Goal: Task Accomplishment & Management: Complete application form

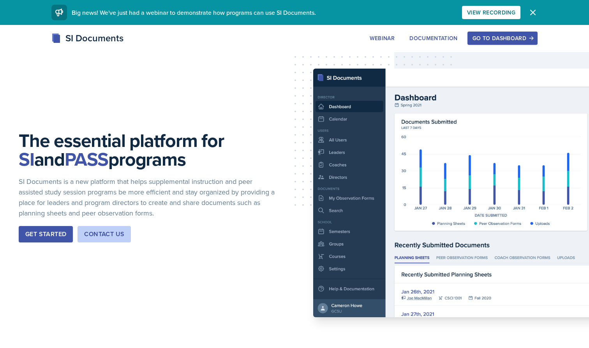
click at [522, 33] on button "Go to Dashboard" at bounding box center [502, 38] width 70 height 13
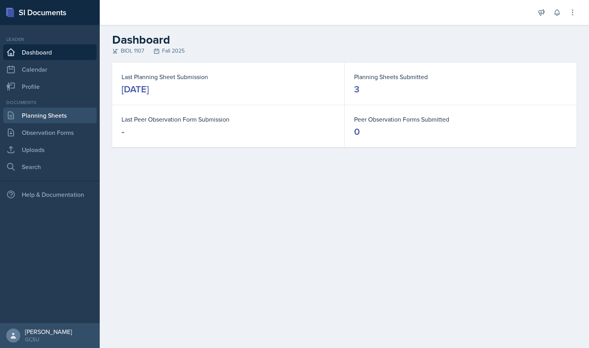
click at [64, 119] on link "Planning Sheets" at bounding box center [49, 115] width 93 height 16
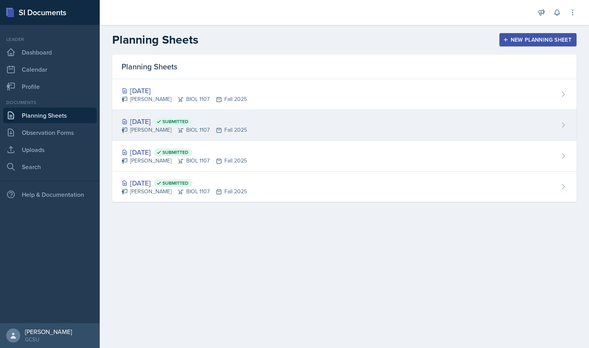
click at [149, 111] on div "[DATE] Submitted [PERSON_NAME] BIOL 1107 Fall 2025" at bounding box center [344, 125] width 464 height 31
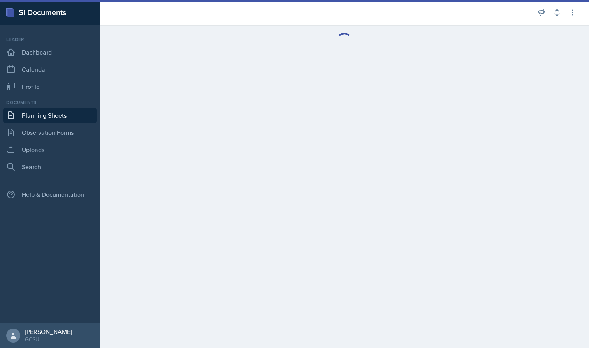
click at [49, 117] on link "Planning Sheets" at bounding box center [49, 115] width 93 height 16
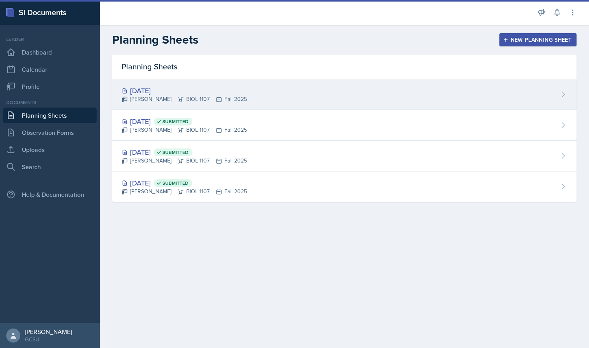
click at [151, 98] on div "[PERSON_NAME] BIOL 1107 Fall 2025" at bounding box center [183, 99] width 125 height 8
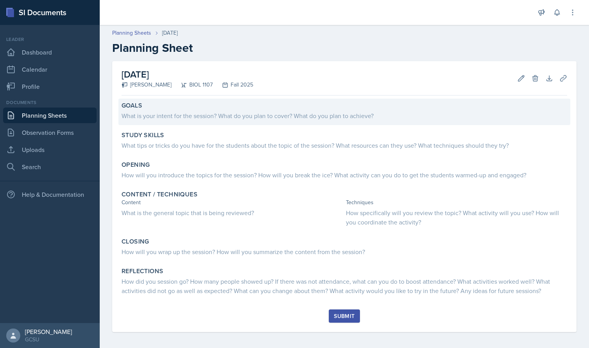
click at [167, 118] on div "What is your intent for the session? What do you plan to cover? What do you pla…" at bounding box center [343, 115] width 445 height 9
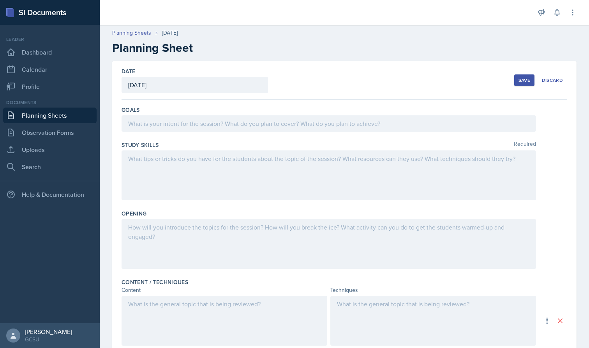
click at [176, 127] on div at bounding box center [328, 123] width 414 height 16
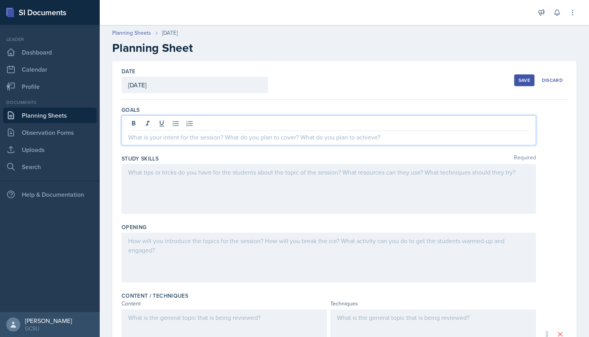
click at [74, 124] on div "Documents Planning Sheets Observation Forms Uploads Search" at bounding box center [49, 137] width 93 height 76
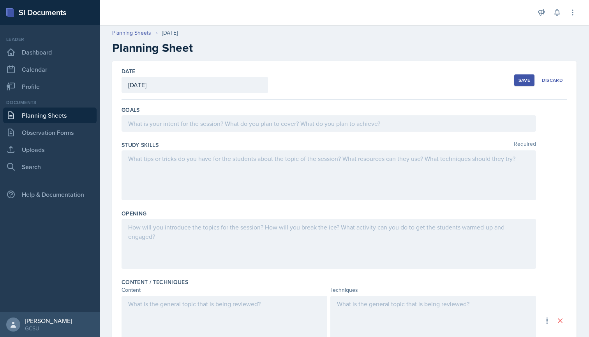
click at [67, 113] on link "Planning Sheets" at bounding box center [49, 115] width 93 height 16
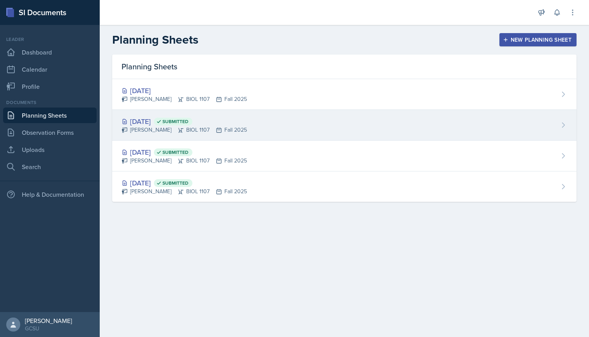
click at [145, 119] on div "[DATE] Submitted" at bounding box center [183, 121] width 125 height 11
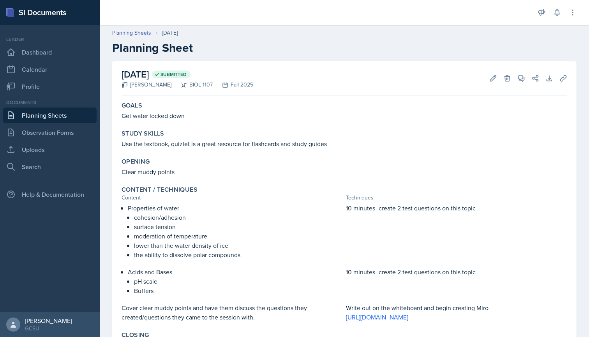
click at [50, 117] on link "Planning Sheets" at bounding box center [49, 115] width 93 height 16
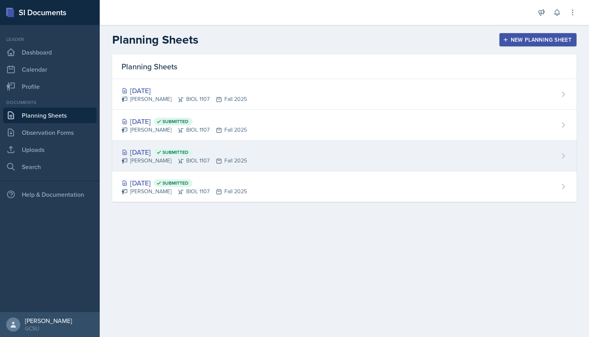
click at [155, 146] on div "[DATE] Submitted [PERSON_NAME] BIOL 1107 Fall 2025" at bounding box center [344, 156] width 464 height 31
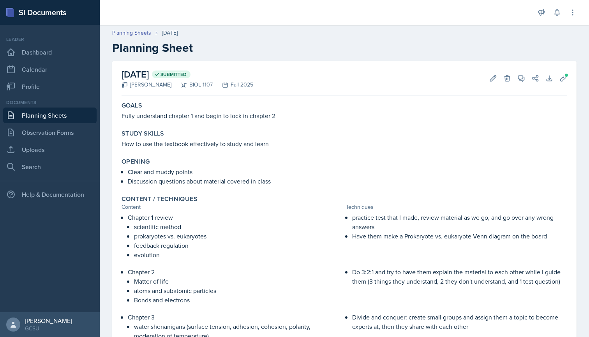
click at [63, 116] on link "Planning Sheets" at bounding box center [49, 115] width 93 height 16
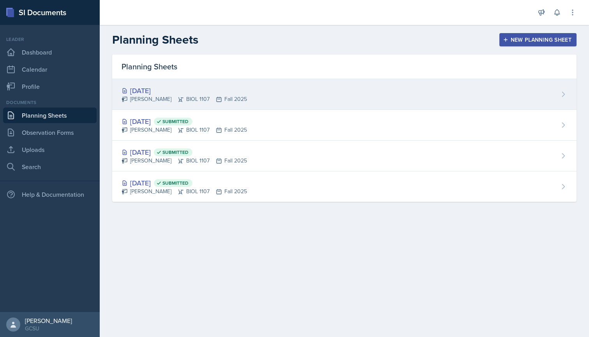
click at [145, 103] on div "[PERSON_NAME] BIOL 1107 Fall 2025" at bounding box center [183, 99] width 125 height 8
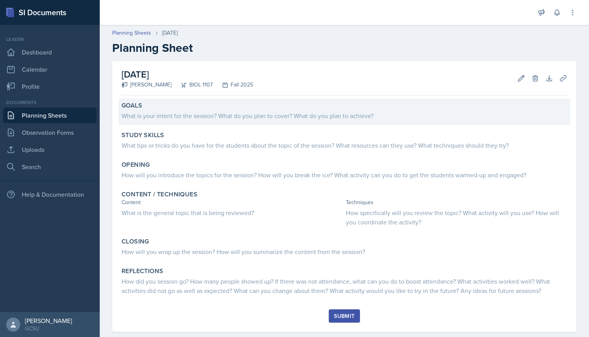
click at [165, 113] on div "What is your intent for the session? What do you plan to cover? What do you pla…" at bounding box center [343, 115] width 445 height 9
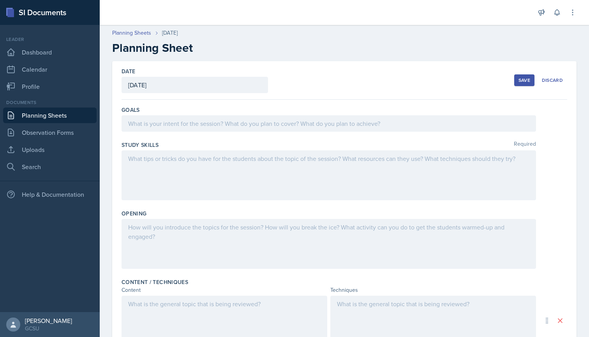
click at [149, 125] on div at bounding box center [328, 123] width 414 height 16
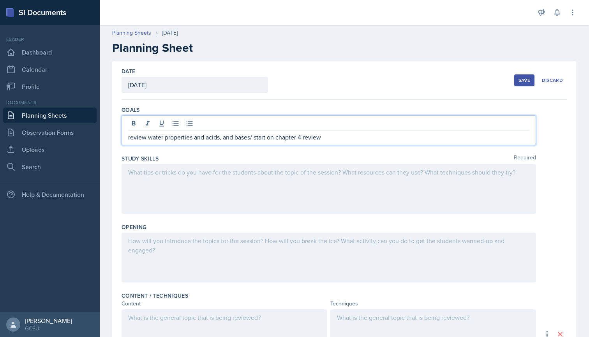
click at [168, 173] on div at bounding box center [328, 189] width 414 height 50
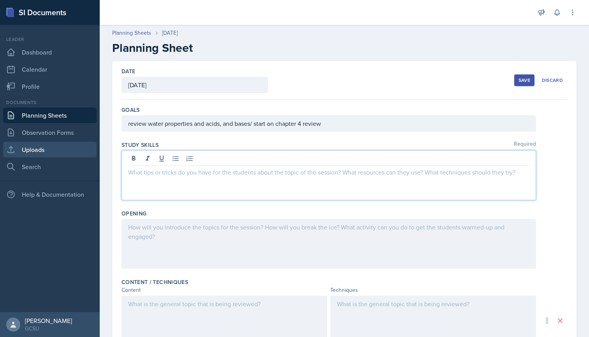
click at [37, 146] on link "Uploads" at bounding box center [49, 150] width 93 height 16
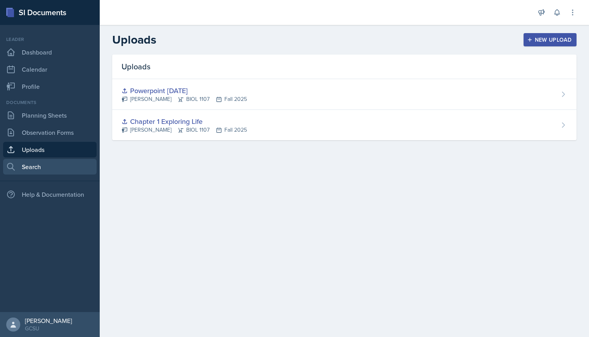
click at [37, 167] on link "Search" at bounding box center [49, 167] width 93 height 16
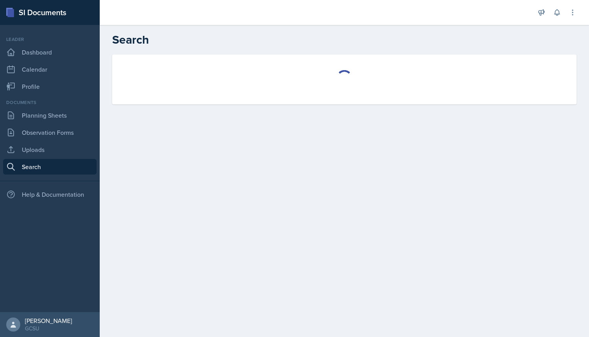
select select "all"
select select "1"
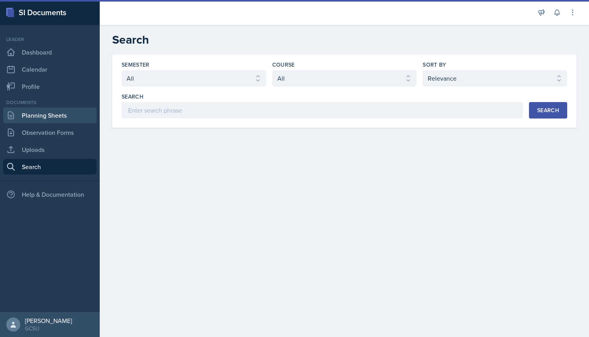
click at [63, 114] on link "Planning Sheets" at bounding box center [49, 115] width 93 height 16
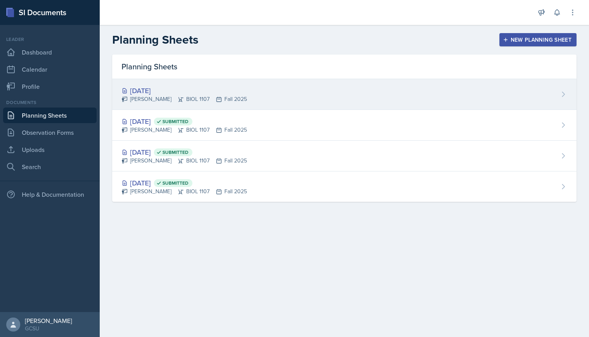
click at [166, 84] on div "[DATE] [PERSON_NAME] BIOL 1107 Fall 2025" at bounding box center [344, 94] width 464 height 31
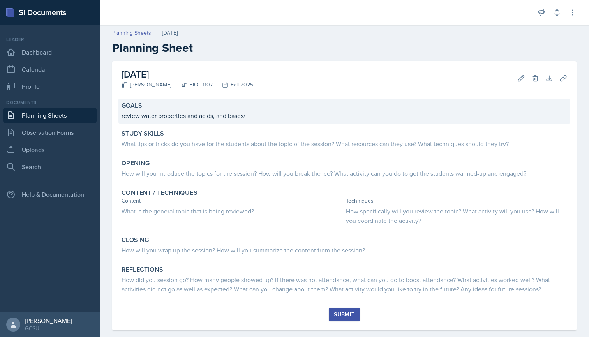
click at [238, 120] on div "Goals review water properties and acids, and bases/" at bounding box center [344, 111] width 452 height 25
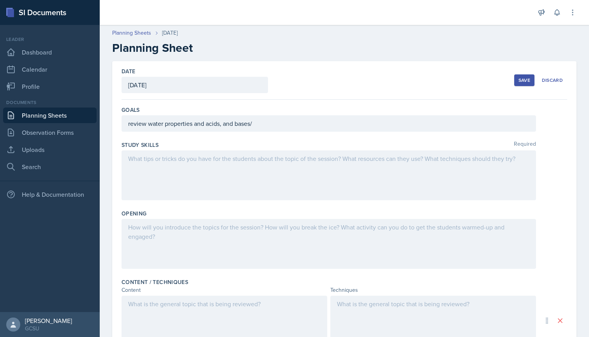
click at [264, 123] on div "review water properties and acids, and bases/" at bounding box center [328, 123] width 414 height 16
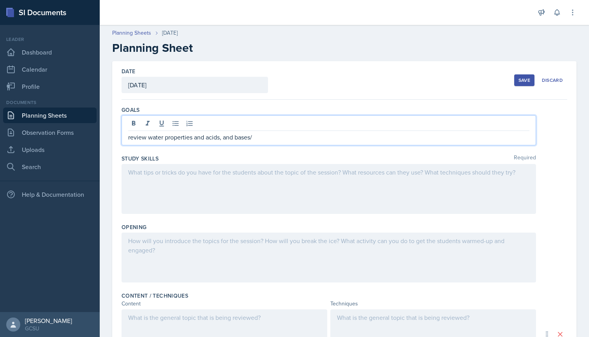
click at [267, 140] on p "review water properties and acids, and bases/" at bounding box center [328, 136] width 401 height 9
click at [114, 132] on div "Date [DATE] [DATE] 31 1 2 3 4 5 6 7 8 9 10 11 12 13 14 15 16 17 18 19 20 21 22 …" at bounding box center [344, 292] width 464 height 462
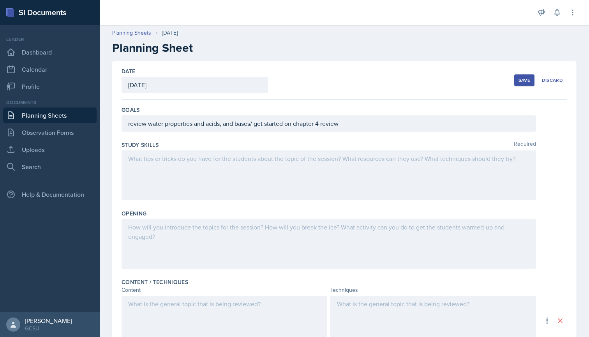
click at [524, 82] on div "Save" at bounding box center [524, 80] width 12 height 6
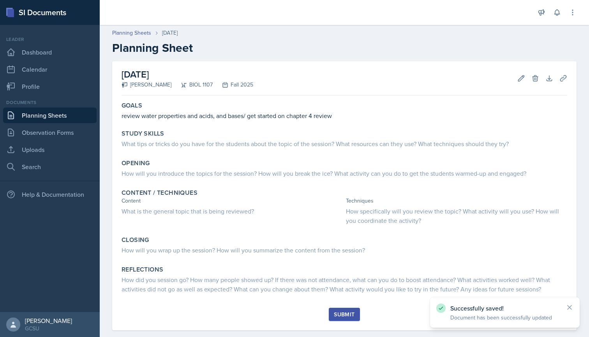
click at [51, 114] on link "Planning Sheets" at bounding box center [49, 115] width 93 height 16
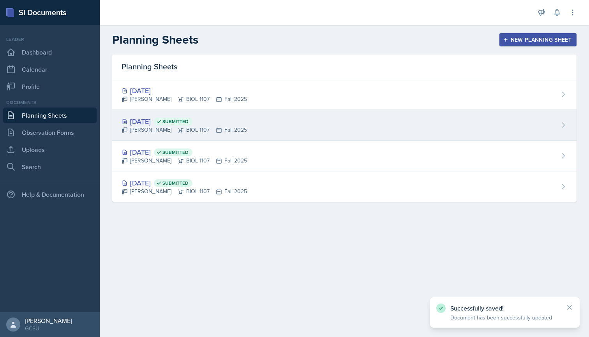
click at [143, 126] on div "[PERSON_NAME] BIOL 1107 Fall 2025" at bounding box center [183, 130] width 125 height 8
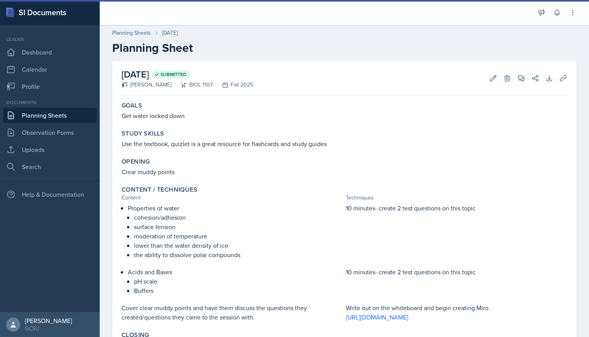
click at [54, 119] on link "Planning Sheets" at bounding box center [49, 115] width 93 height 16
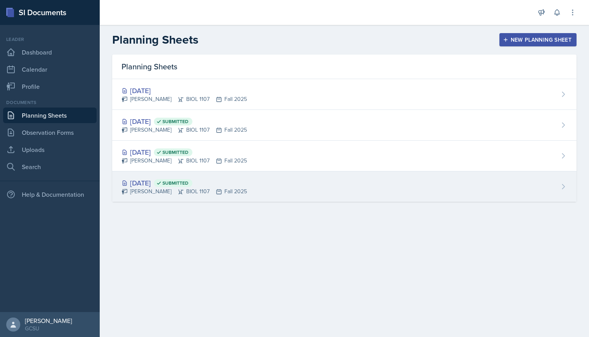
click at [151, 186] on div "[DATE] Submitted" at bounding box center [183, 183] width 125 height 11
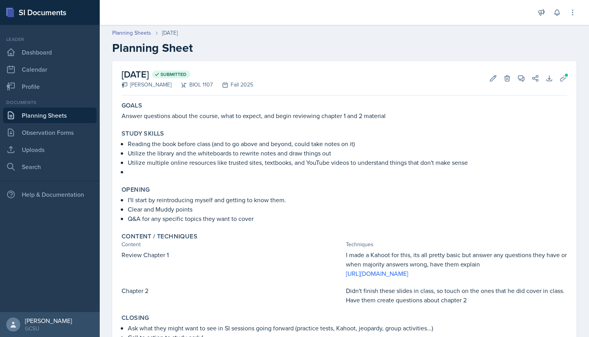
click at [64, 118] on link "Planning Sheets" at bounding box center [49, 115] width 93 height 16
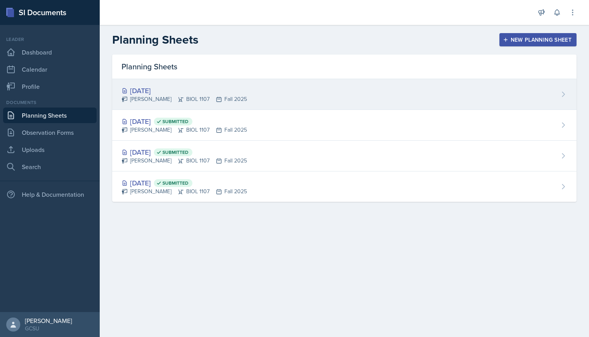
click at [150, 91] on div "[DATE]" at bounding box center [183, 90] width 125 height 11
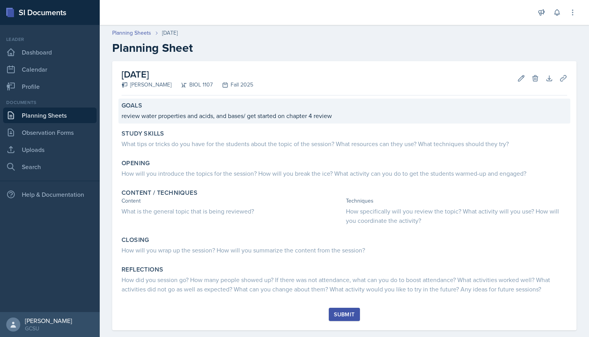
click at [342, 119] on p "review water properties and acids, and bases/ get started on chapter 4 review" at bounding box center [343, 115] width 445 height 9
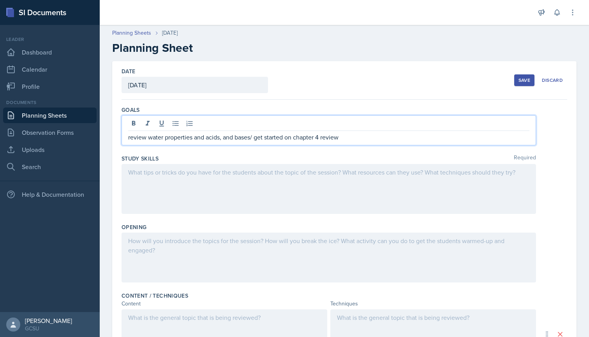
click at [348, 126] on div "review water properties and acids, and bases/ get started on chapter 4 review" at bounding box center [328, 130] width 414 height 30
click at [523, 80] on div "Save" at bounding box center [524, 80] width 12 height 6
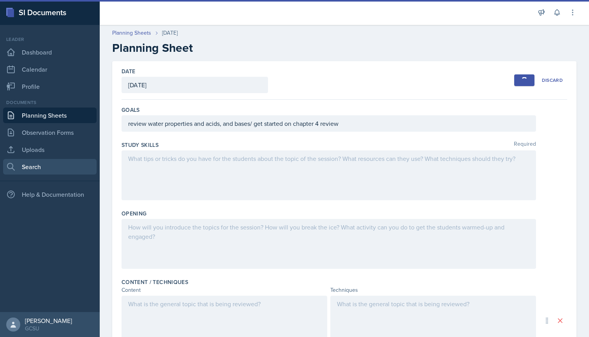
click at [44, 163] on link "Search" at bounding box center [49, 167] width 93 height 16
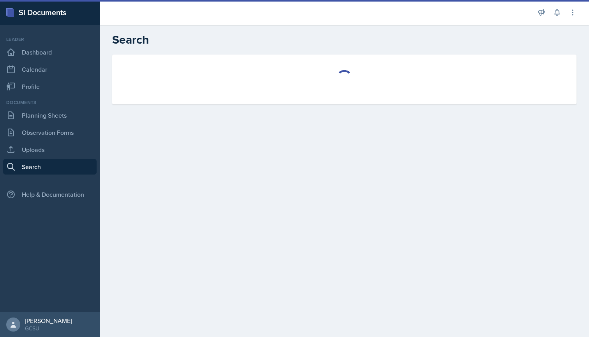
select select "all"
select select "1"
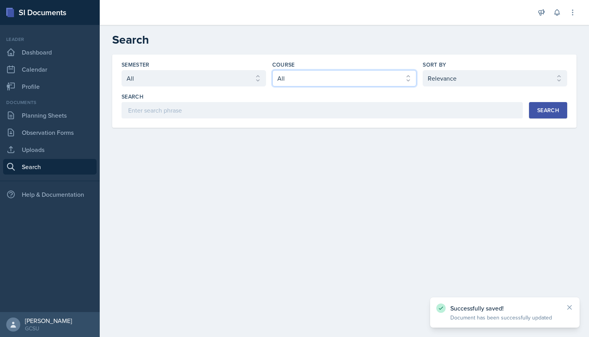
select select "6d02d006-d2ce-4ab3-bc11-53b48f3c94ca"
click at [552, 111] on div "Search" at bounding box center [548, 110] width 22 height 6
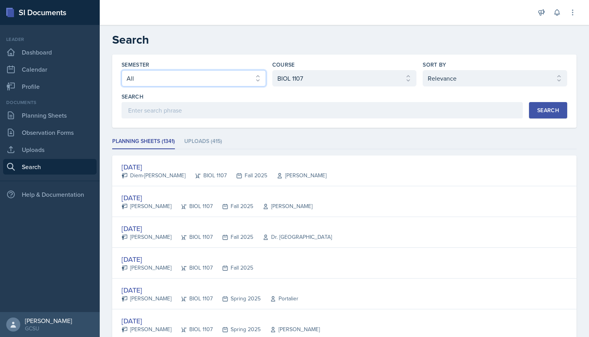
select select "838c426c-7ba8-4b05-94c8-22f19dd4c5cc"
click at [559, 107] on button "Search" at bounding box center [548, 110] width 38 height 16
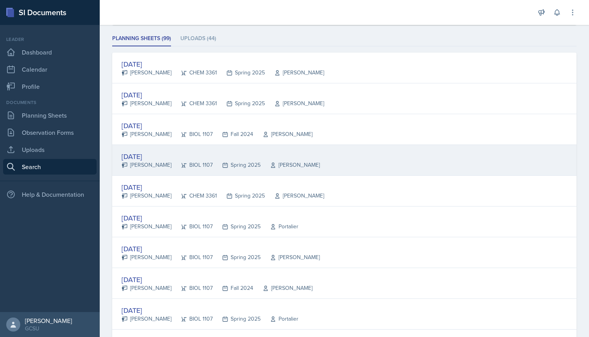
scroll to position [106, 0]
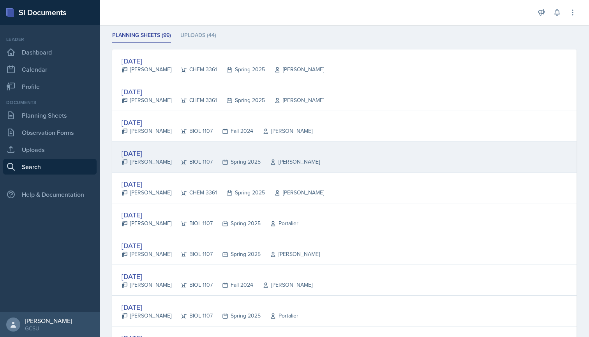
click at [150, 153] on div "[DATE]" at bounding box center [220, 153] width 198 height 11
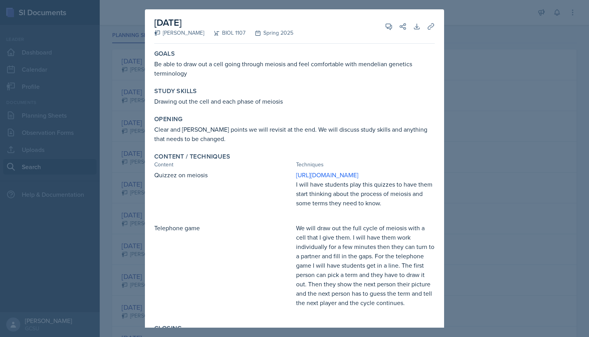
click at [128, 149] on div at bounding box center [294, 168] width 589 height 337
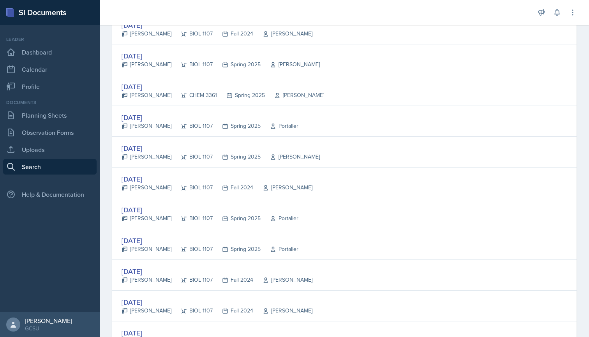
scroll to position [205, 0]
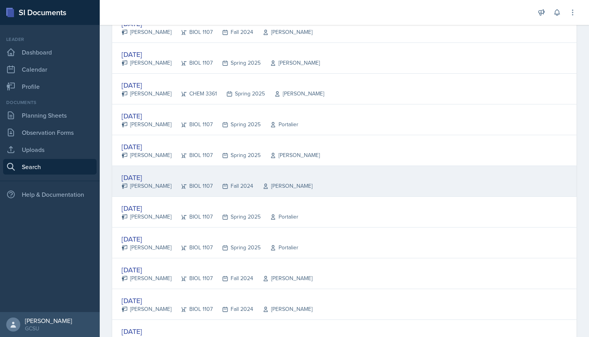
click at [146, 185] on div "[PERSON_NAME]" at bounding box center [146, 186] width 50 height 8
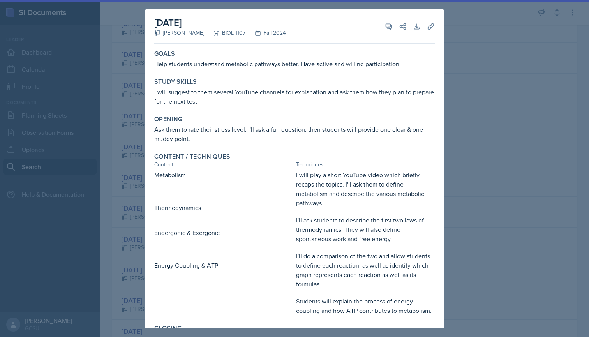
click at [96, 171] on div at bounding box center [294, 168] width 589 height 337
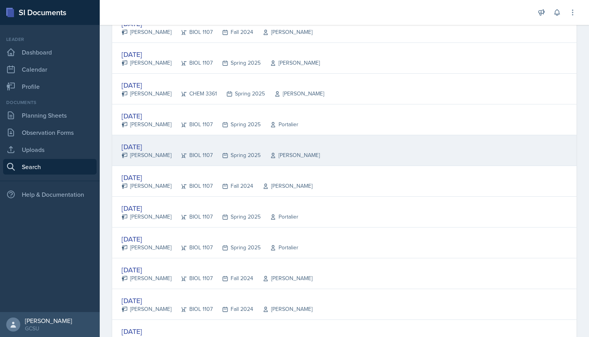
click at [138, 150] on div "[DATE]" at bounding box center [220, 146] width 198 height 11
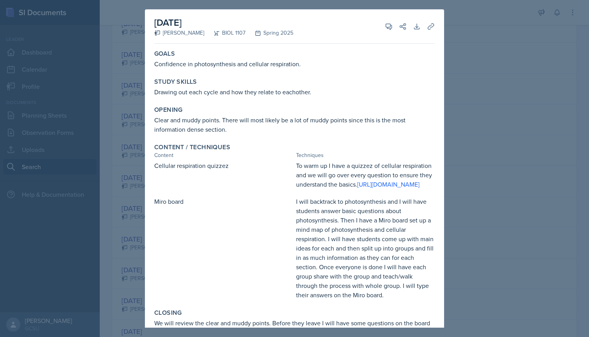
click at [141, 141] on div at bounding box center [294, 168] width 589 height 337
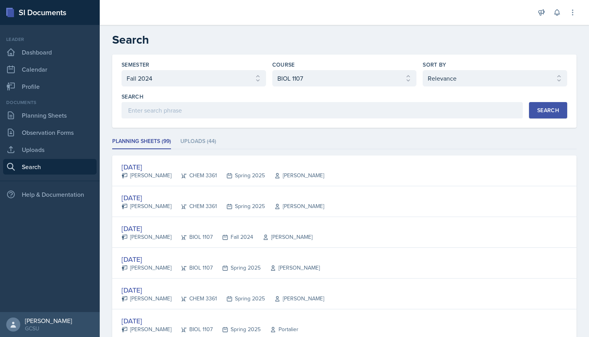
scroll to position [0, 0]
click at [50, 113] on link "Planning Sheets" at bounding box center [49, 115] width 93 height 16
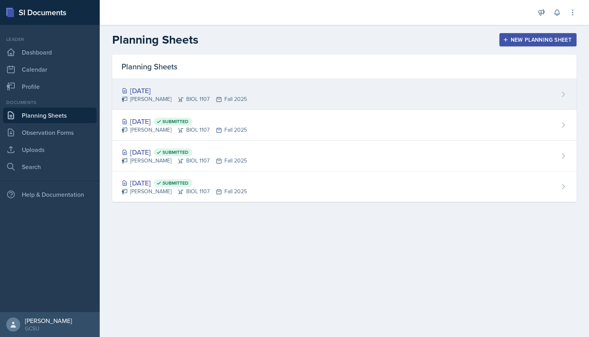
click at [317, 86] on div "[DATE] [PERSON_NAME] BIOL 1107 Fall 2025" at bounding box center [344, 94] width 464 height 31
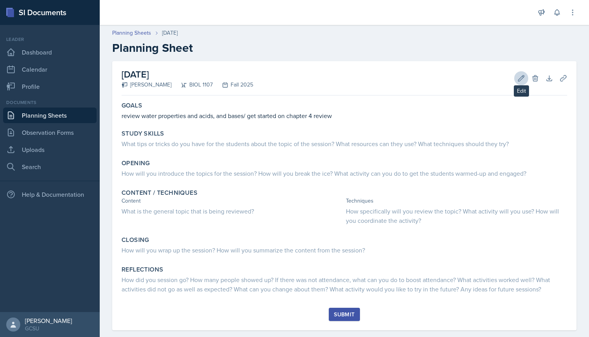
click at [524, 80] on icon at bounding box center [521, 78] width 8 height 8
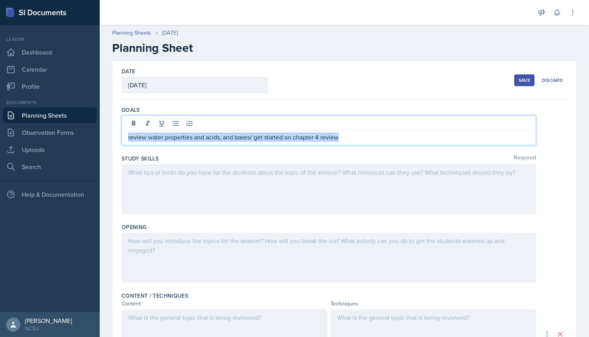
drag, startPoint x: 351, startPoint y: 126, endPoint x: 370, endPoint y: 143, distance: 25.1
click at [370, 143] on div "review water properties and acids, and bases/ get started on chapter 4 review" at bounding box center [328, 130] width 414 height 30
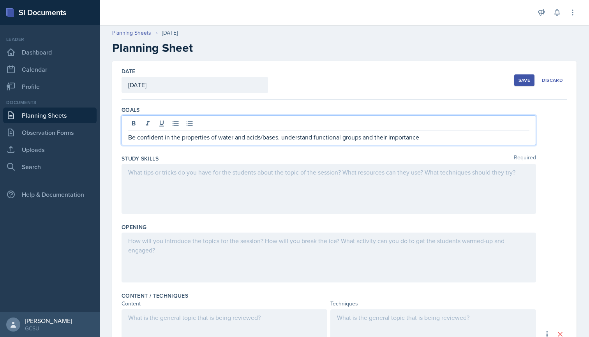
drag, startPoint x: 296, startPoint y: 133, endPoint x: 223, endPoint y: 185, distance: 88.7
click at [223, 185] on div at bounding box center [328, 189] width 414 height 50
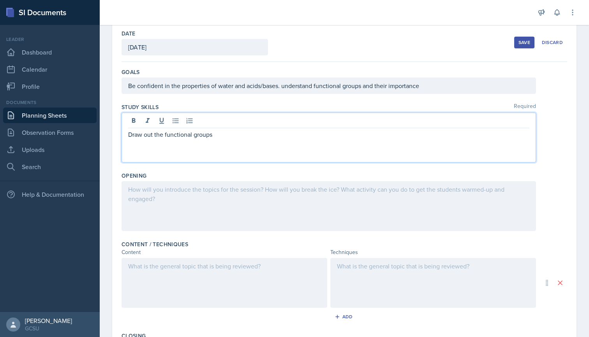
scroll to position [39, 0]
click at [184, 188] on div at bounding box center [328, 205] width 414 height 50
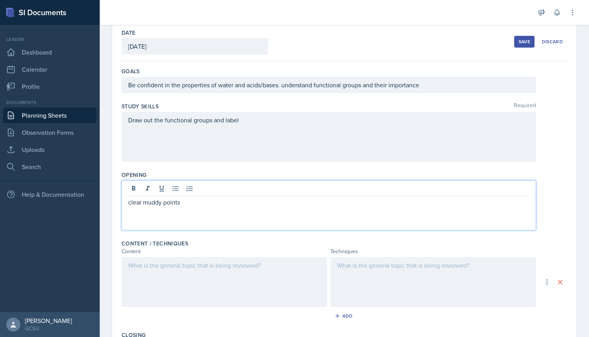
click at [190, 272] on div at bounding box center [224, 282] width 206 height 50
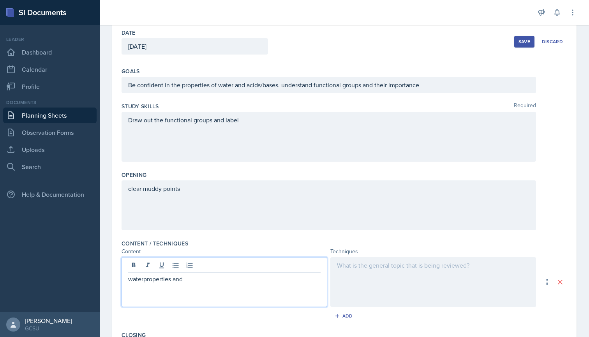
click at [144, 281] on p "waterproperties and" at bounding box center [224, 278] width 192 height 9
click at [202, 279] on p "water properties and" at bounding box center [224, 278] width 192 height 9
click at [355, 269] on div at bounding box center [433, 282] width 206 height 50
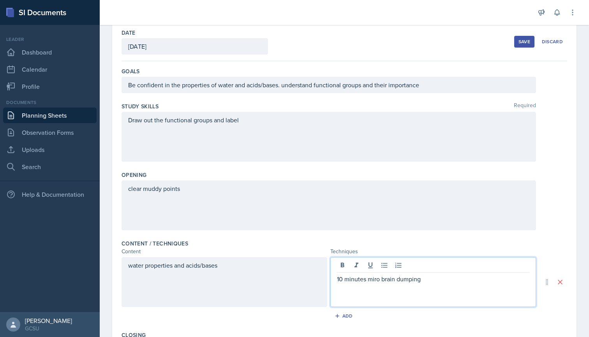
click at [343, 281] on p "10 minutes miro brain dumping" at bounding box center [433, 278] width 192 height 9
click at [431, 277] on p "10 minutes Miro brain dumping" at bounding box center [433, 278] width 192 height 9
click at [431, 280] on p "10 minutes Miro brain dumping" at bounding box center [433, 278] width 192 height 9
click at [344, 317] on div "Add" at bounding box center [344, 316] width 17 height 6
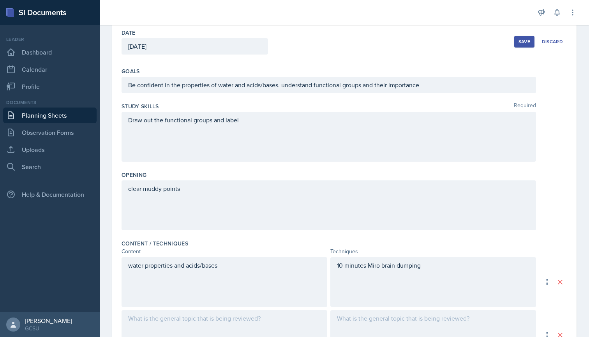
scroll to position [104, 0]
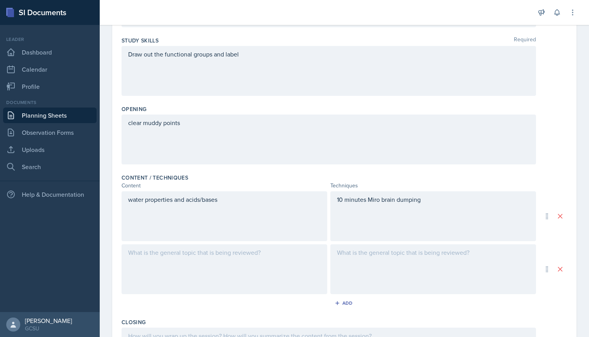
click at [194, 246] on div at bounding box center [224, 269] width 206 height 50
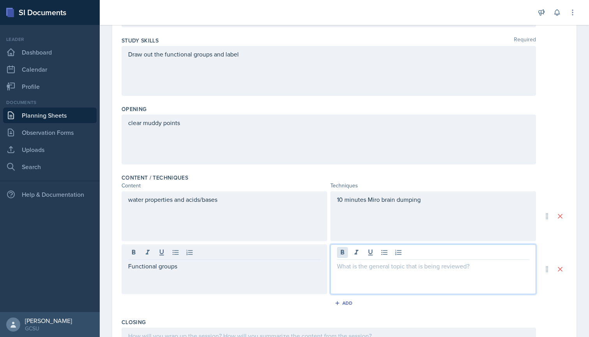
click at [342, 250] on div at bounding box center [433, 269] width 206 height 50
click at [337, 266] on p "practice drawing on board" at bounding box center [433, 265] width 192 height 9
click at [426, 267] on p "practice drawing on board" at bounding box center [433, 265] width 192 height 9
click at [392, 267] on p "practice drawing on board" at bounding box center [433, 265] width 192 height 9
click at [435, 266] on p "practice drawing on the board" at bounding box center [433, 265] width 192 height 9
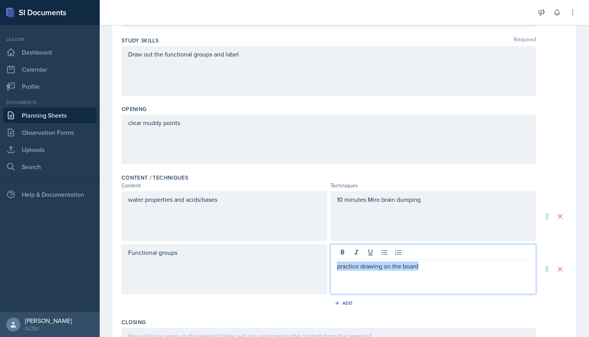
drag, startPoint x: 337, startPoint y: 266, endPoint x: 435, endPoint y: 265, distance: 97.4
click at [435, 265] on p "practice drawing on the board" at bounding box center [433, 265] width 192 height 9
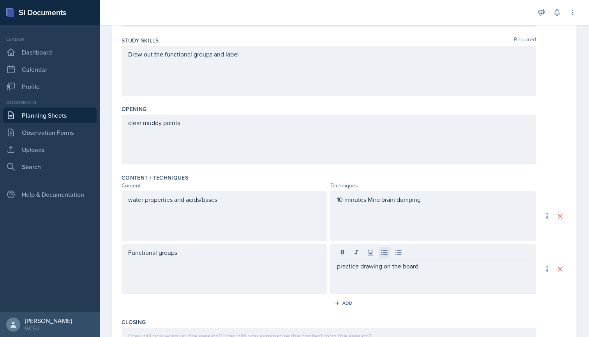
click at [382, 252] on icon at bounding box center [384, 252] width 6 height 5
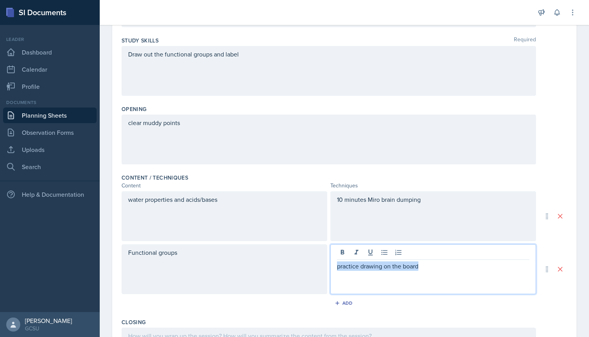
drag, startPoint x: 420, startPoint y: 266, endPoint x: 334, endPoint y: 266, distance: 86.0
click at [334, 266] on div "practice drawing on the board" at bounding box center [433, 269] width 206 height 50
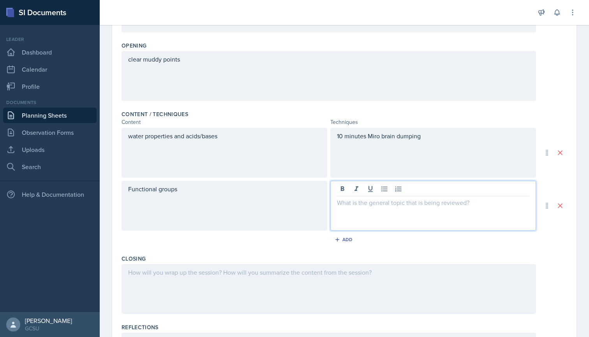
scroll to position [185, 0]
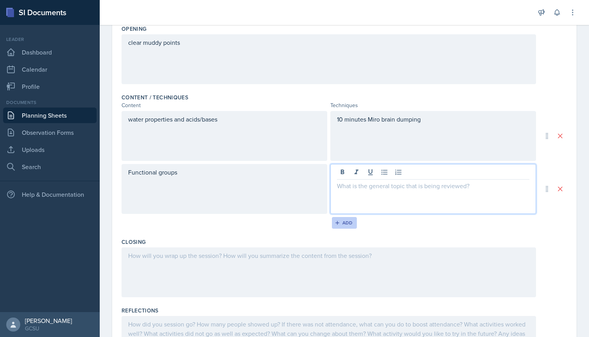
click at [347, 223] on div "Add" at bounding box center [344, 223] width 17 height 6
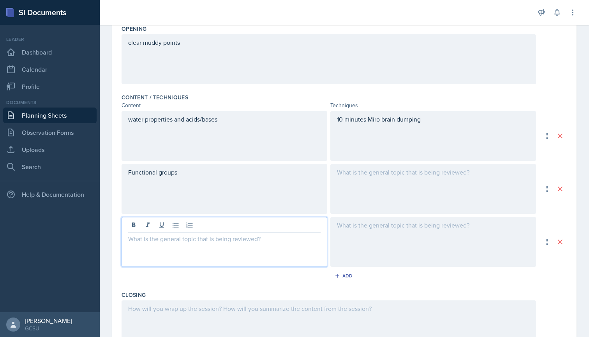
drag, startPoint x: 252, startPoint y: 230, endPoint x: 257, endPoint y: 180, distance: 50.5
click at [257, 180] on div "water properties and acids/bases 10 minutes Miro brain dumping Functional groups" at bounding box center [343, 189] width 445 height 156
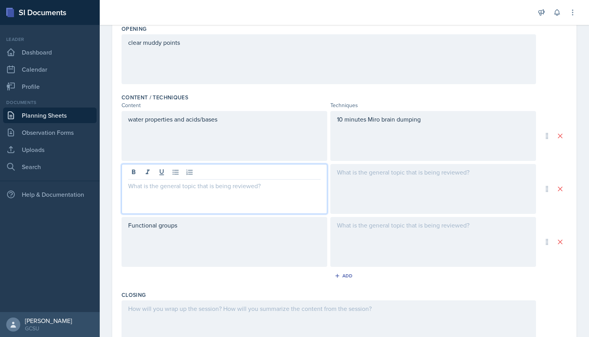
click at [269, 176] on div at bounding box center [224, 189] width 206 height 50
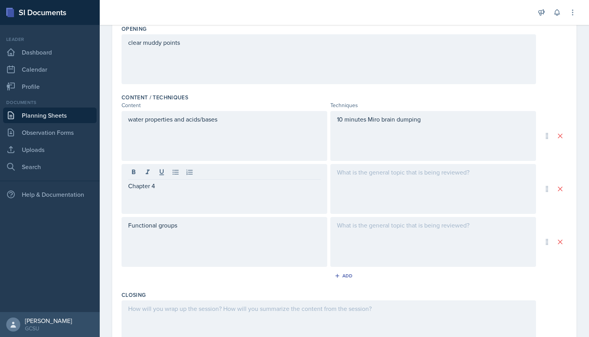
click at [354, 178] on div at bounding box center [433, 189] width 206 height 50
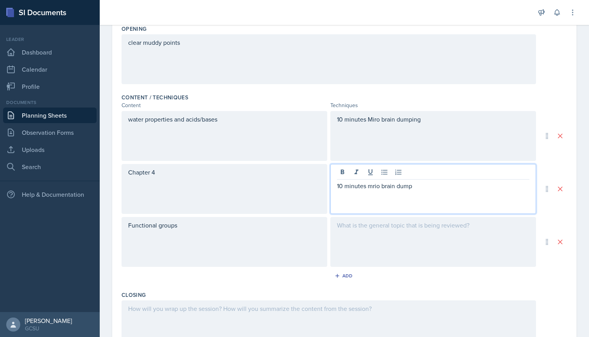
click at [373, 186] on p "10 minutes mrio brain dump" at bounding box center [433, 185] width 192 height 9
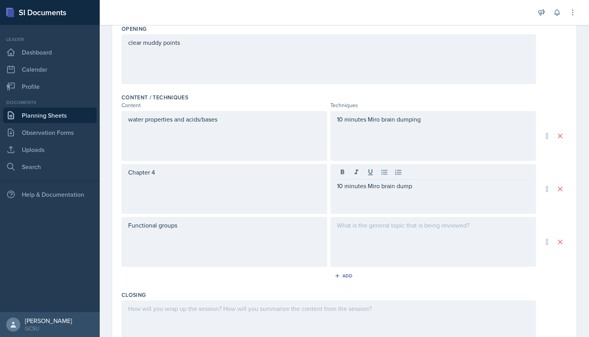
click at [404, 231] on div at bounding box center [433, 242] width 206 height 50
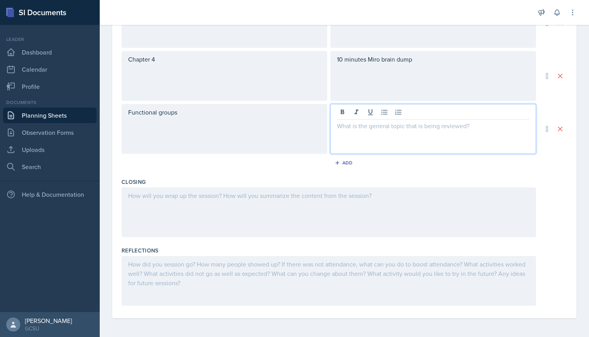
scroll to position [297, 0]
click at [253, 199] on div at bounding box center [328, 212] width 414 height 50
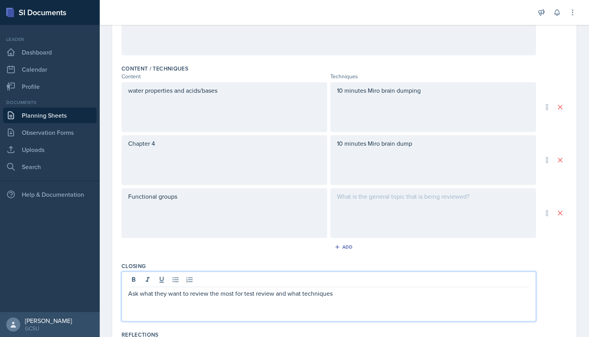
scroll to position [210, 0]
